Goal: Use online tool/utility: Utilize a website feature to perform a specific function

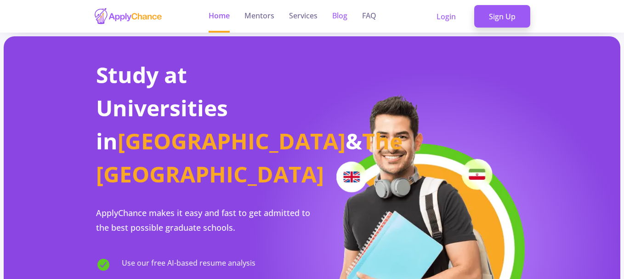
click at [333, 22] on link "Blog" at bounding box center [339, 16] width 15 height 33
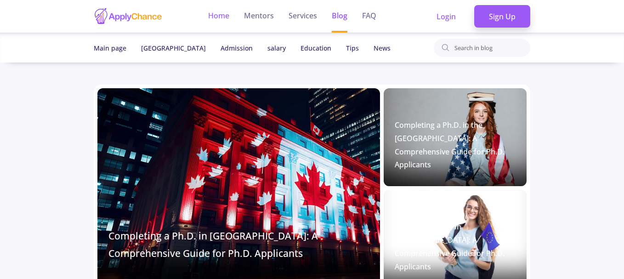
click at [224, 13] on link "Home" at bounding box center [218, 16] width 21 height 33
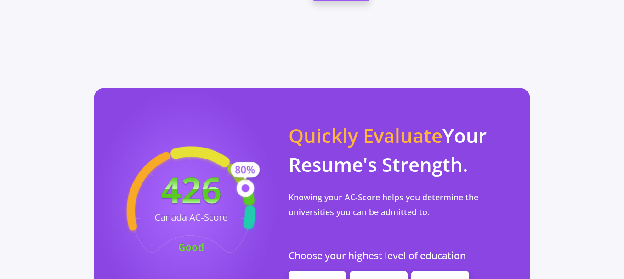
scroll to position [801, 0]
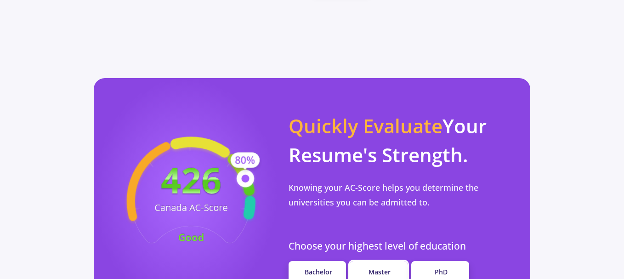
click at [367, 261] on link "Master" at bounding box center [379, 272] width 58 height 22
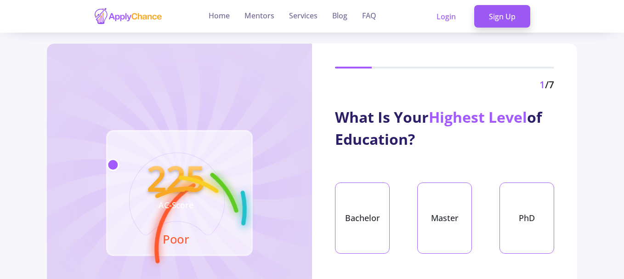
click at [332, 240] on div "What Is Your Highest Level of Education? Bachelor Master PhD" at bounding box center [444, 180] width 265 height 148
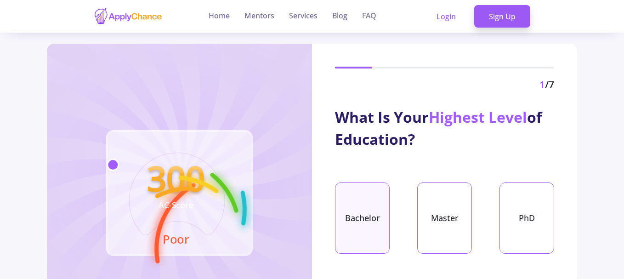
click at [344, 216] on div "Bachelor" at bounding box center [362, 218] width 55 height 71
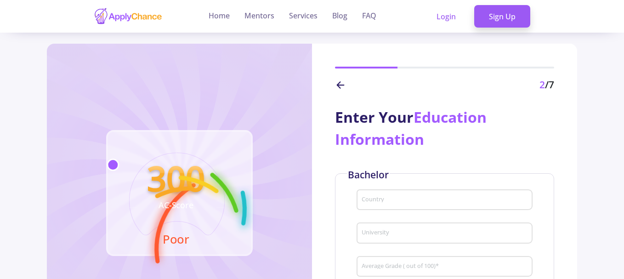
click at [466, 197] on input "Country" at bounding box center [446, 200] width 170 height 8
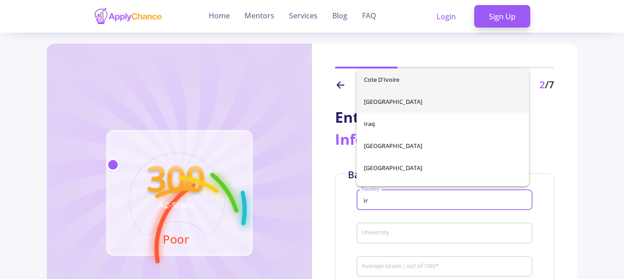
click at [447, 105] on span "[GEOGRAPHIC_DATA]" at bounding box center [443, 102] width 158 height 22
type input "[GEOGRAPHIC_DATA]"
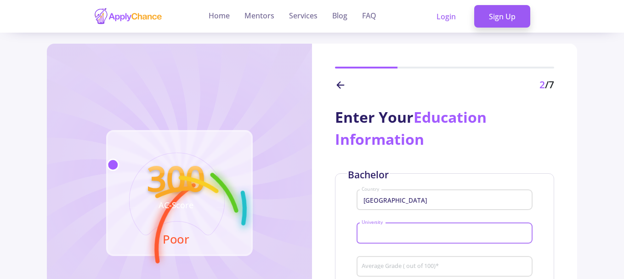
click at [417, 231] on input "University" at bounding box center [446, 233] width 170 height 8
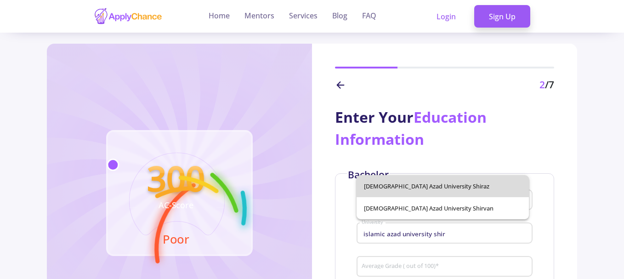
click at [431, 189] on span "[DEMOGRAPHIC_DATA] Azad University Shiraz" at bounding box center [443, 186] width 158 height 22
type input "[DEMOGRAPHIC_DATA] Azad University Shiraz"
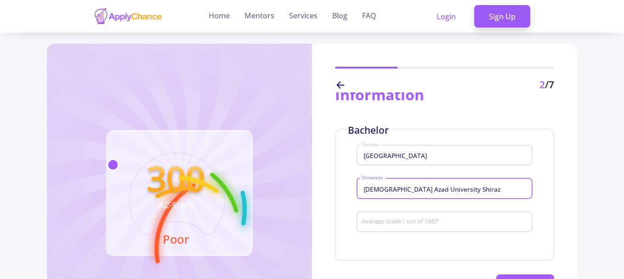
scroll to position [68, 0]
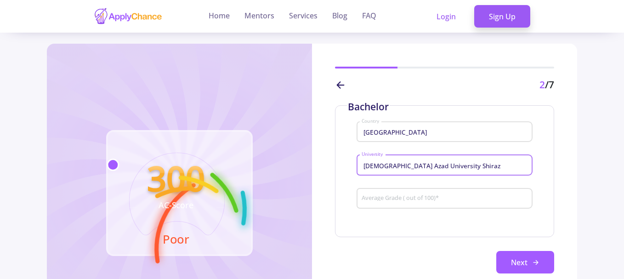
click at [425, 203] on input "Average Grade ( out of 100) *" at bounding box center [446, 199] width 170 height 8
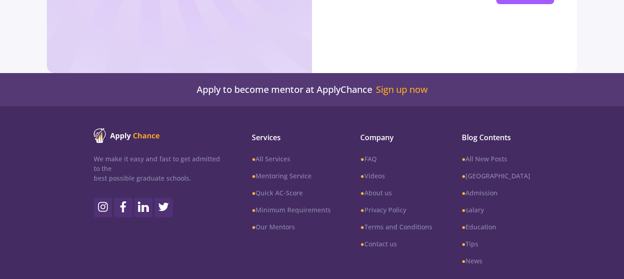
scroll to position [270, 0]
